Goal: Information Seeking & Learning: Learn about a topic

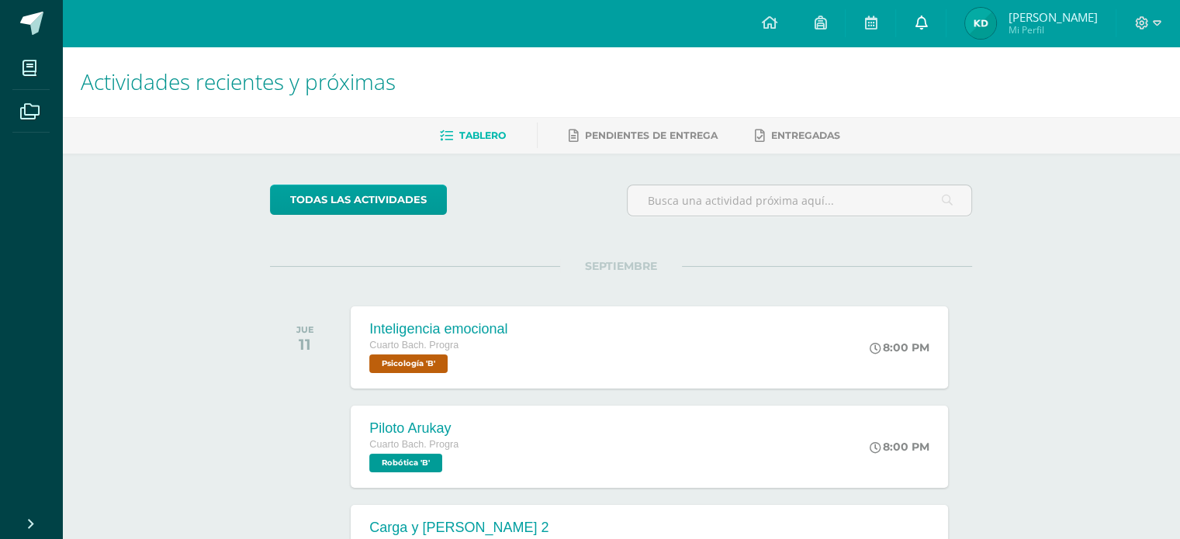
click at [922, 35] on link at bounding box center [921, 23] width 50 height 47
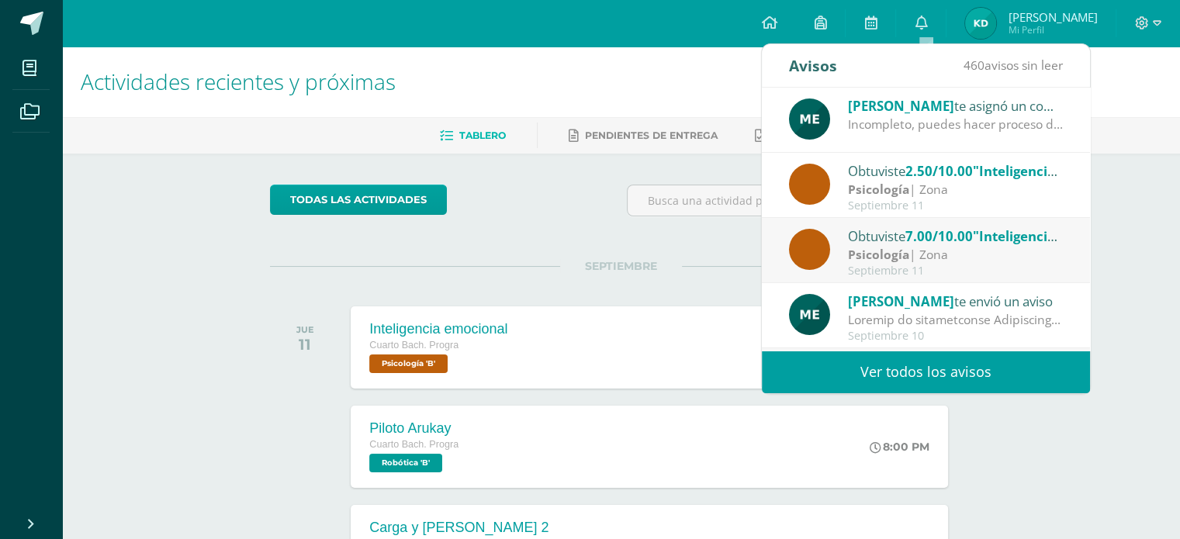
click at [910, 126] on div "Incompleto, puedes hacer proceso de mejoramiento" at bounding box center [956, 125] width 216 height 18
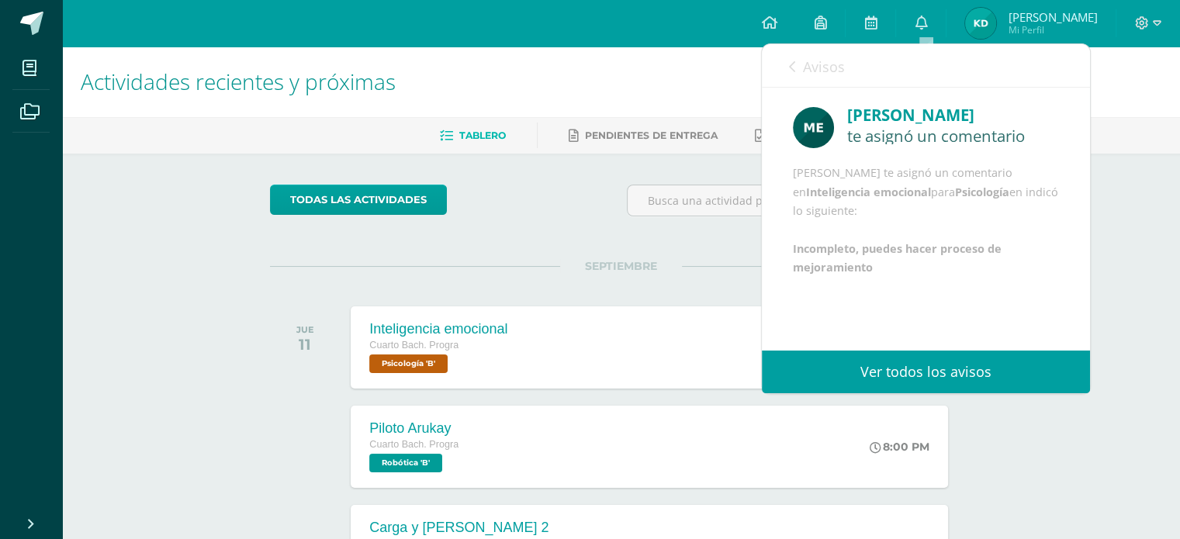
click at [804, 74] on span "Avisos" at bounding box center [824, 66] width 42 height 19
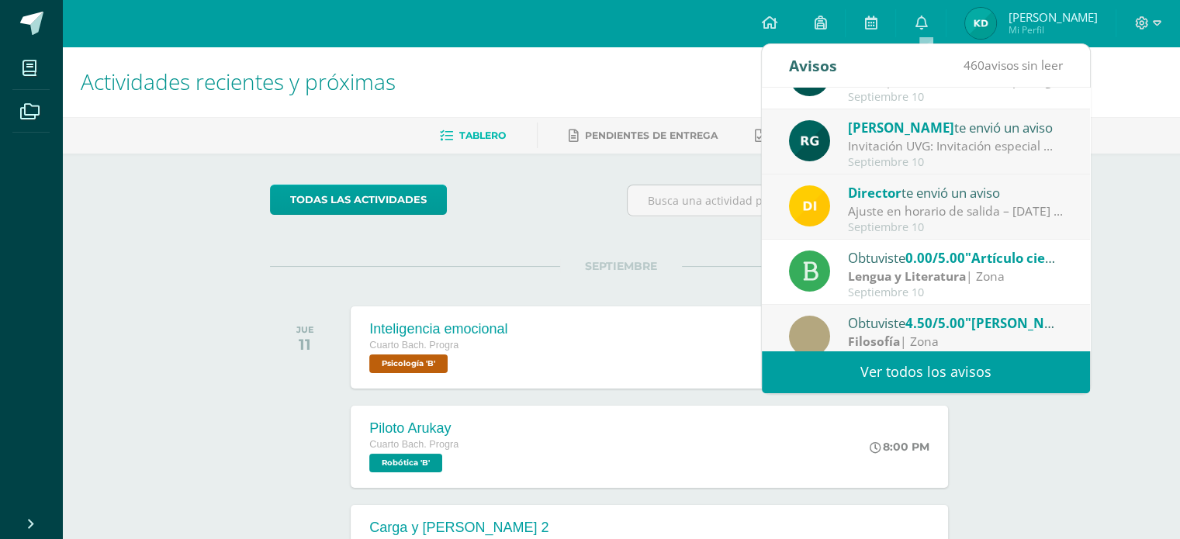
scroll to position [258, 0]
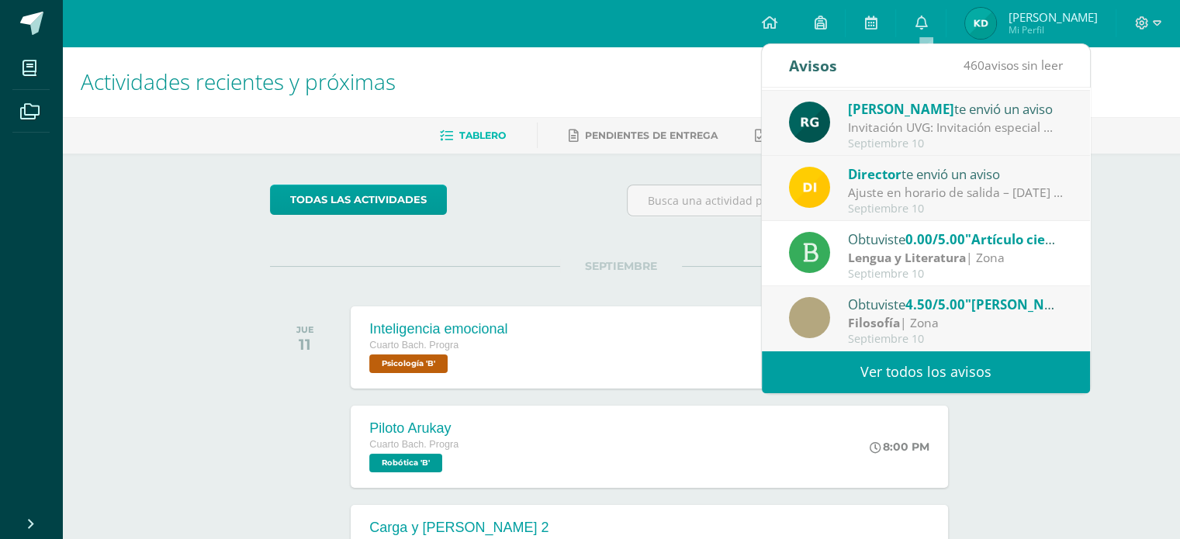
click at [970, 254] on div "Lengua y Literatura | Zona" at bounding box center [956, 258] width 216 height 18
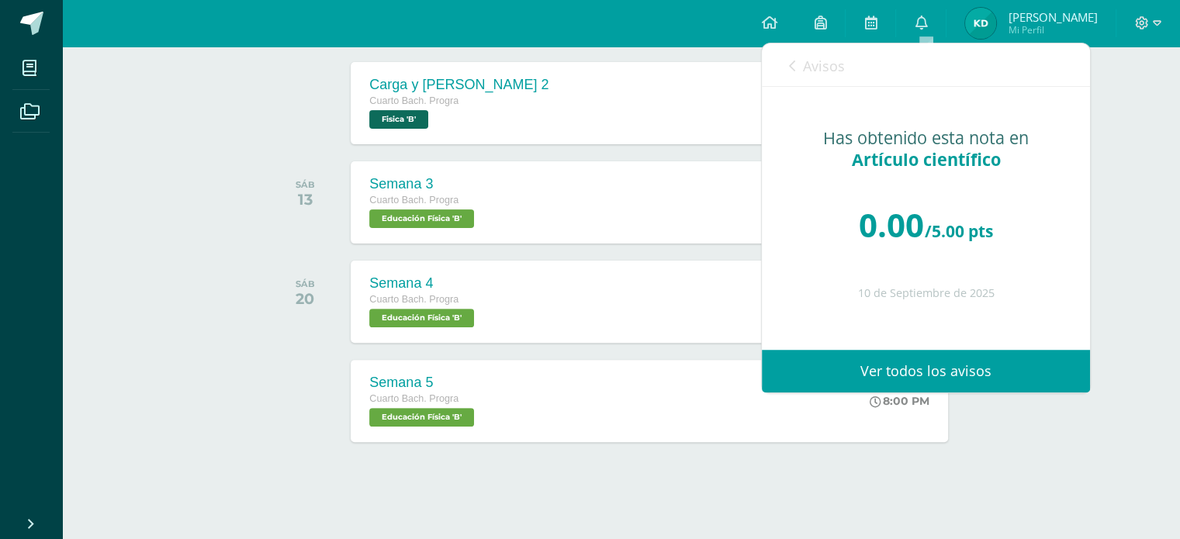
scroll to position [385, 0]
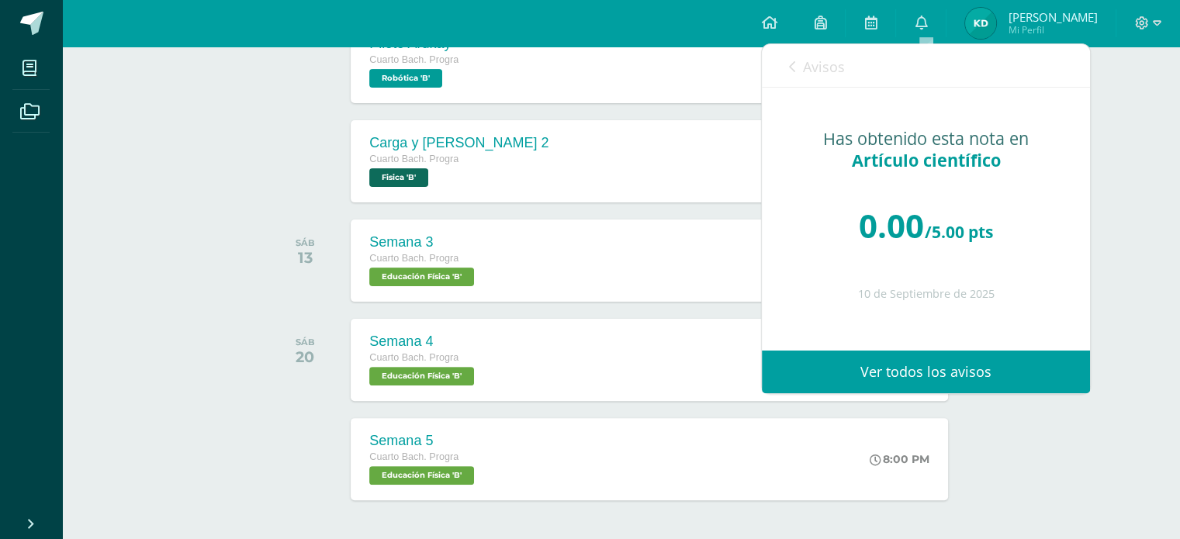
click at [1178, 225] on div "Actividades recientes y próximas Tablero Pendientes de entrega Entregadas todas…" at bounding box center [621, 130] width 1118 height 936
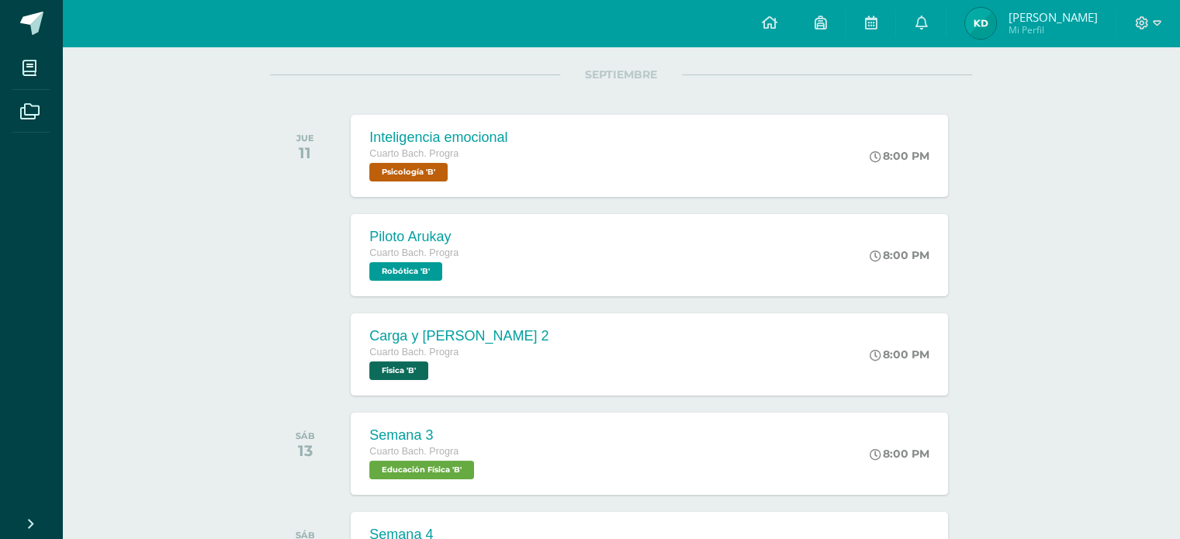
scroll to position [222, 0]
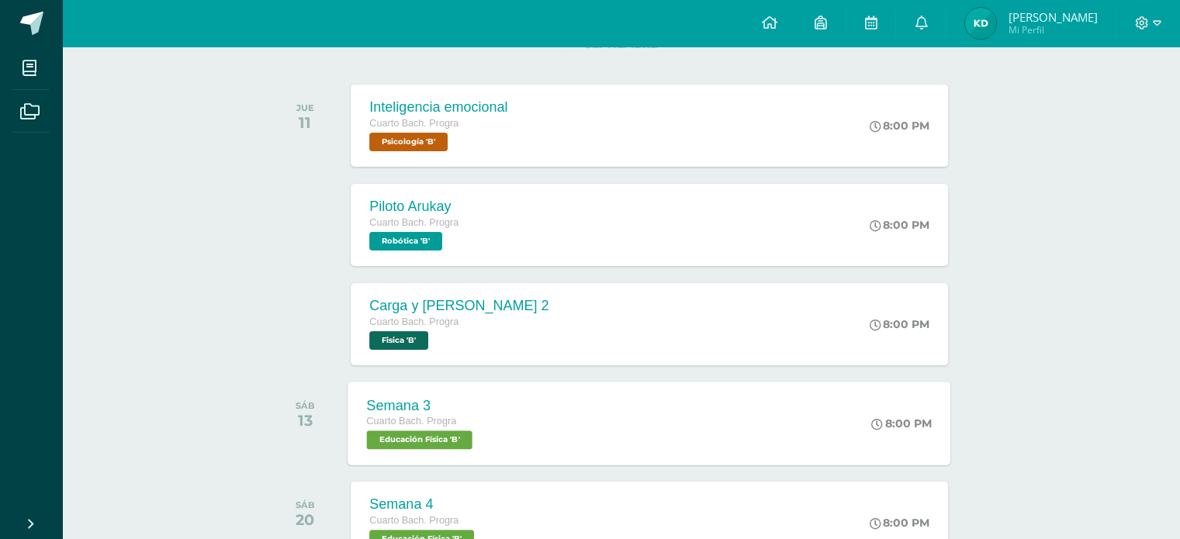
click at [614, 400] on div "Semana 3 Cuarto [PERSON_NAME]. Progra Educación Física 'B' 8:00 PM Semana 3 Edu…" at bounding box center [649, 423] width 603 height 83
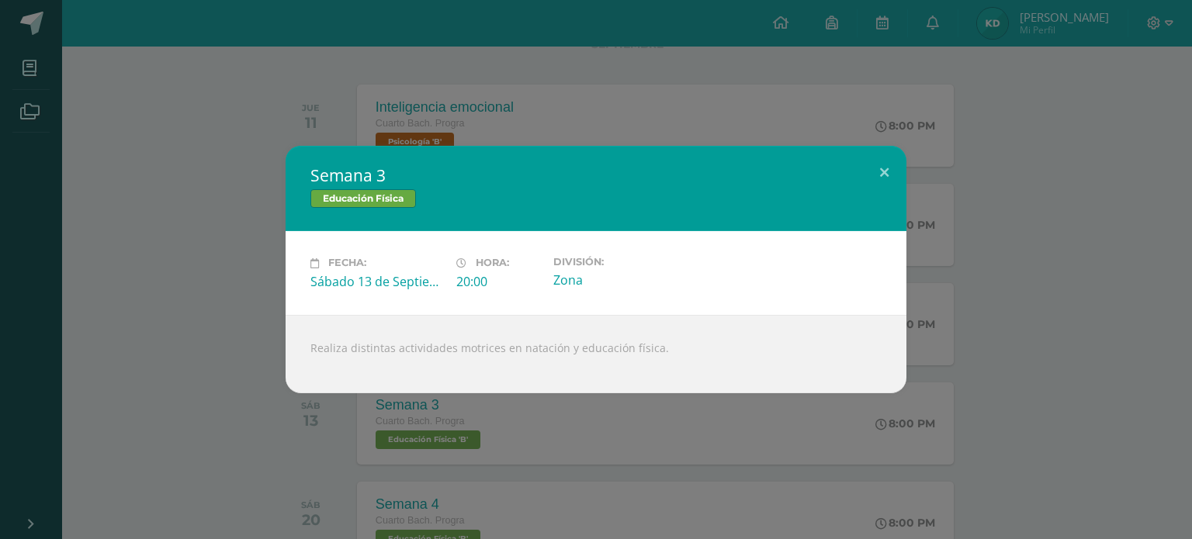
click at [977, 284] on div "Semana 3 Educación Física Fecha: [DATE] Hora: 20:00 División: Zona" at bounding box center [595, 269] width 1179 height 247
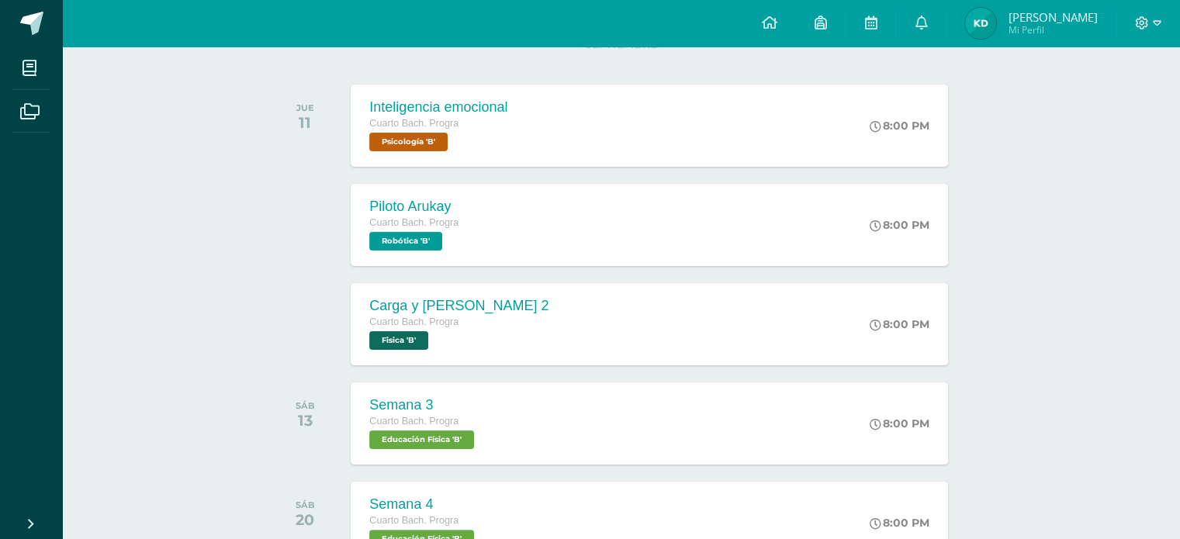
click at [755, 346] on div "Carga y [PERSON_NAME] 2 Cuarto [PERSON_NAME]. Progra Fisica 'B' 8:00 PM Carga y…" at bounding box center [649, 324] width 597 height 82
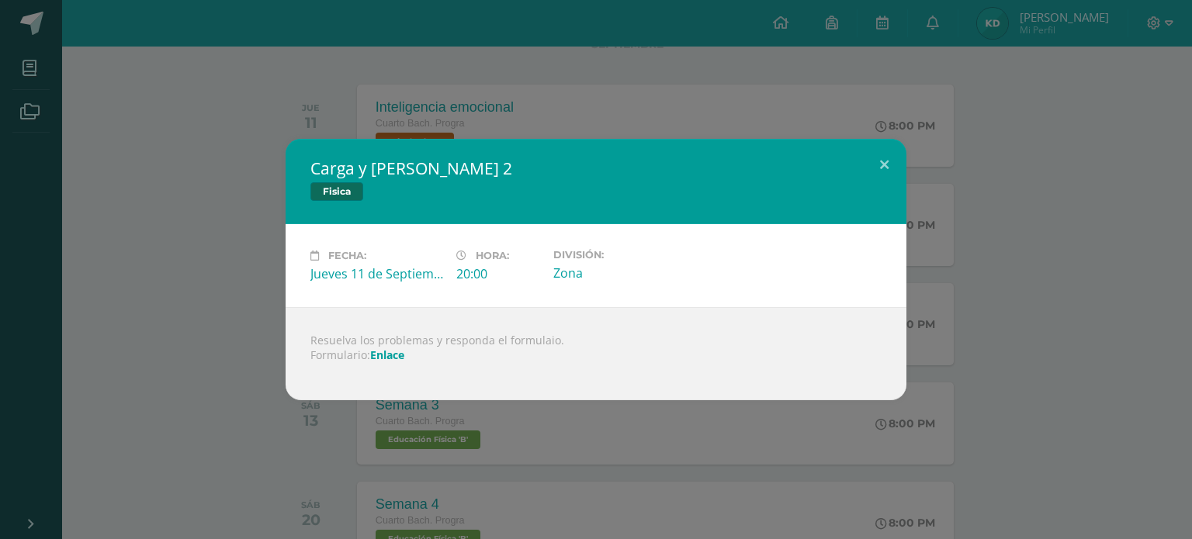
click at [1068, 243] on div "Carga y [PERSON_NAME] 2 Fisica Fecha: [DATE] Hora: 20:00 División: Zona" at bounding box center [595, 269] width 1179 height 261
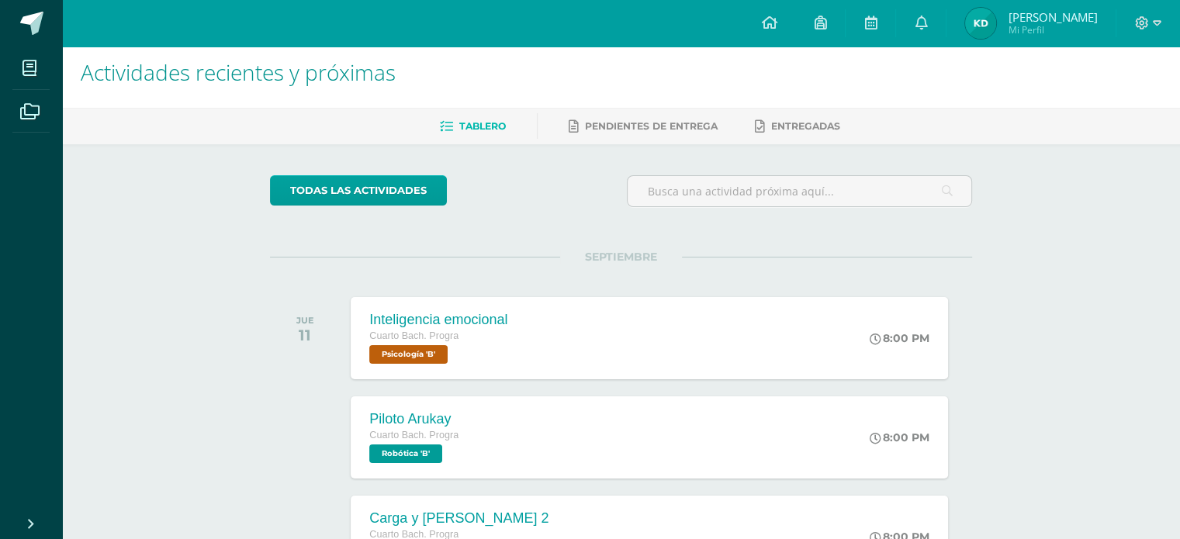
scroll to position [0, 0]
